Goal: Information Seeking & Learning: Find specific fact

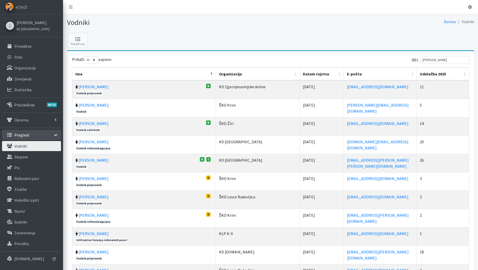
select select "50"
drag, startPoint x: 447, startPoint y: 58, endPoint x: 413, endPoint y: 55, distance: 34.6
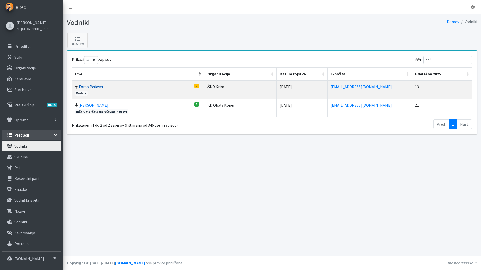
click at [100, 87] on link "Tomo Pečaver" at bounding box center [91, 86] width 25 height 5
drag, startPoint x: 442, startPoint y: 59, endPoint x: 415, endPoint y: 59, distance: 27.4
click at [415, 59] on div "Išči: peč" at bounding box center [373, 61] width 198 height 10
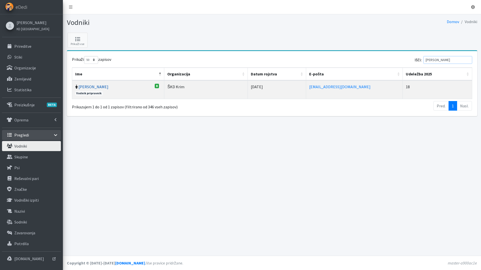
type input "[PERSON_NAME]"
click at [90, 86] on link "[PERSON_NAME]" at bounding box center [94, 86] width 30 height 5
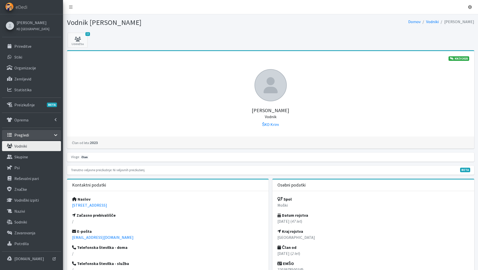
drag, startPoint x: 118, startPoint y: 206, endPoint x: 68, endPoint y: 206, distance: 49.6
click at [68, 206] on div "Naslov Kosovelova 67, 1000 Ljubljana Začasno prebivališče / E-pošta tomo.pecave…" at bounding box center [168, 244] width 202 height 107
copy link "Kosovelova 67, 1000 Ljubljana"
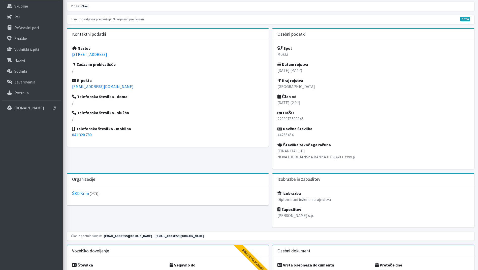
drag, startPoint x: 302, startPoint y: 120, endPoint x: 276, endPoint y: 122, distance: 26.3
click at [276, 122] on div "Spol Moški Datum rojstva 22.03.1978 ( 47 let ) Kraj rojstva Ljubljana Član od 0…" at bounding box center [373, 104] width 202 height 129
drag, startPoint x: 277, startPoint y: 119, endPoint x: 312, endPoint y: 119, distance: 34.5
click at [312, 119] on p "2203978500345" at bounding box center [373, 119] width 192 height 6
copy p "2203978500345"
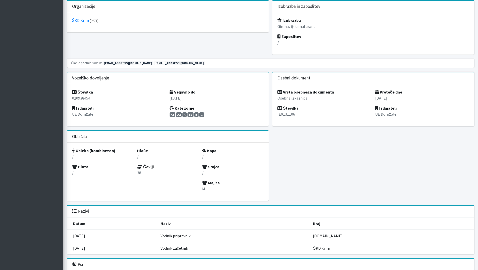
scroll to position [151, 0]
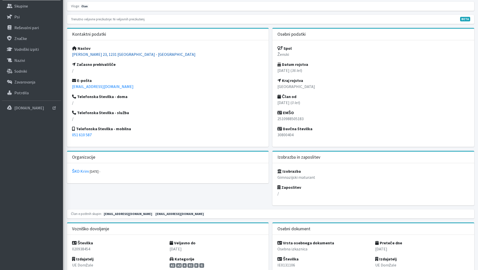
drag, startPoint x: 158, startPoint y: 56, endPoint x: 73, endPoint y: 55, distance: 84.8
click at [73, 55] on p "Cesta Ceneta Štuparja 23, 1231 Ljubljana - Črnuče" at bounding box center [168, 54] width 192 height 6
drag, startPoint x: 303, startPoint y: 119, endPoint x: 276, endPoint y: 120, distance: 26.7
click at [276, 120] on div "Spol Ženski Datum rojstva 25.10.1988 ( 36 let ) Kraj rojstva Ljubljana Član od …" at bounding box center [373, 93] width 202 height 107
copy p "2510988505183"
